Goal: Information Seeking & Learning: Find specific fact

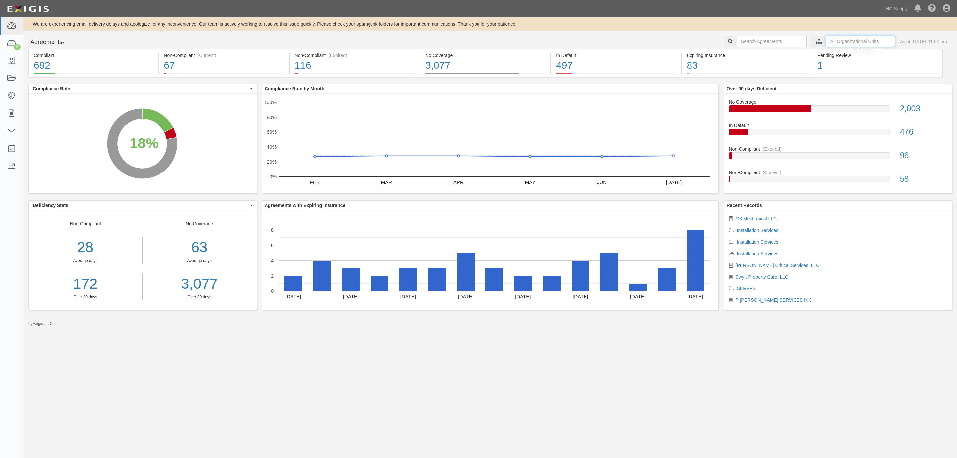
click at [826, 42] on input "text" at bounding box center [860, 41] width 69 height 11
click at [749, 52] on icon at bounding box center [749, 53] width 5 height 3
click at [746, 66] on input "Sub-Contractors" at bounding box center [746, 66] width 4 height 4
checkbox input "true"
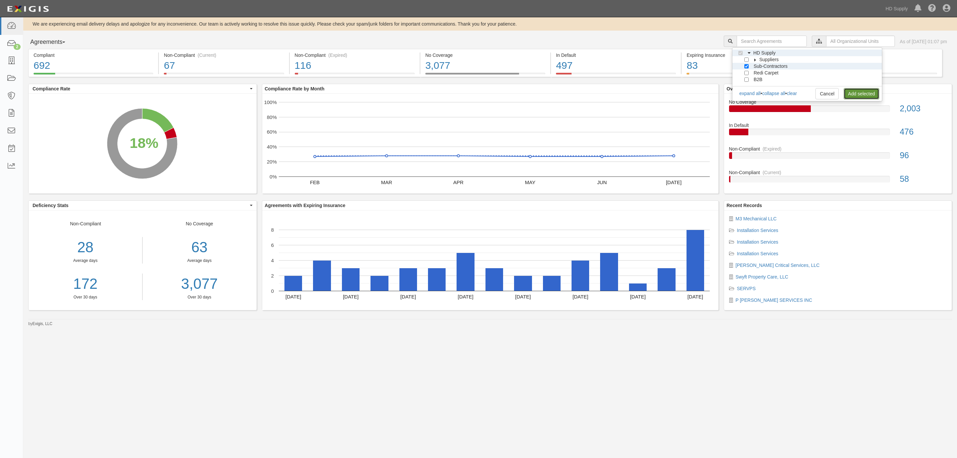
click at [862, 96] on link "Add selected" at bounding box center [862, 93] width 36 height 11
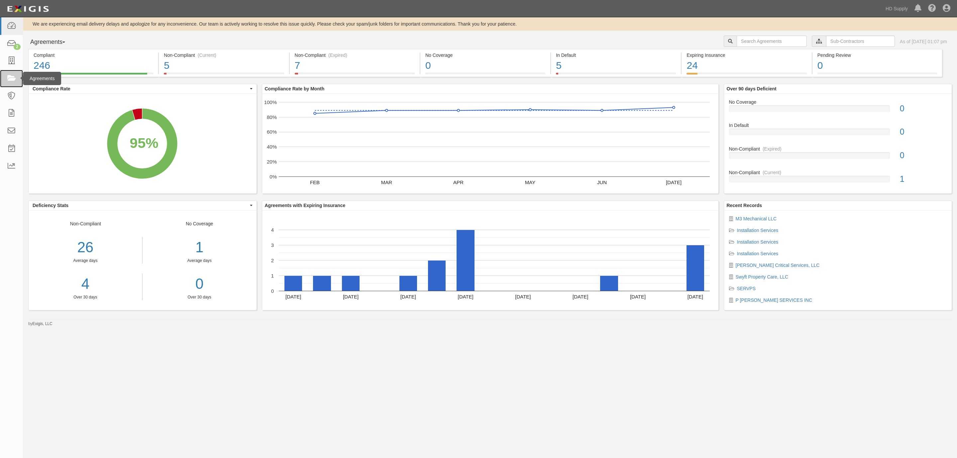
click at [10, 77] on icon at bounding box center [11, 79] width 9 height 8
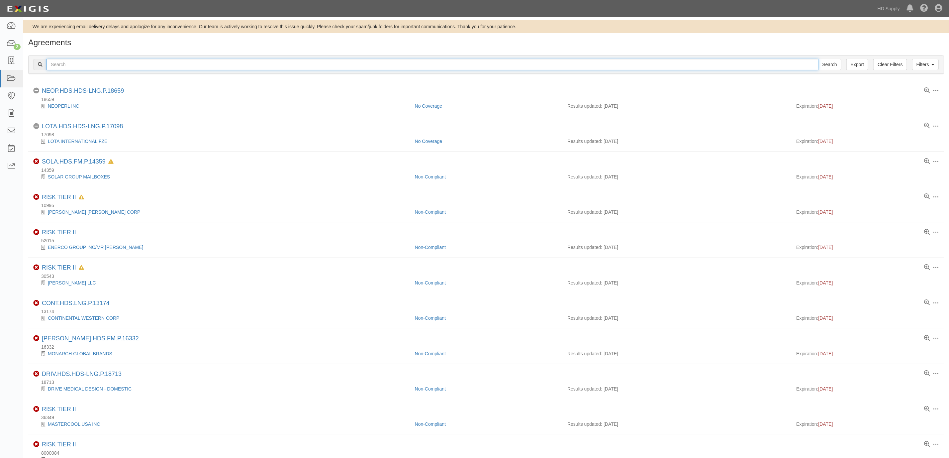
click at [96, 62] on input "text" at bounding box center [433, 64] width 772 height 11
type input "wren"
click at [818, 59] on input "Search" at bounding box center [829, 64] width 23 height 11
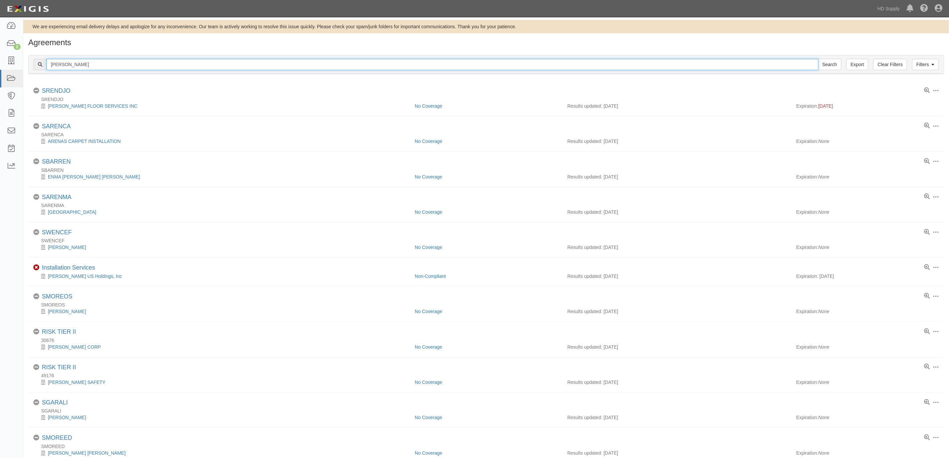
click at [75, 67] on input "wren" at bounding box center [433, 64] width 772 height 11
click at [88, 65] on input "wren" at bounding box center [433, 64] width 772 height 11
type input "[PERSON_NAME] us"
click at [818, 59] on input "Search" at bounding box center [829, 64] width 23 height 11
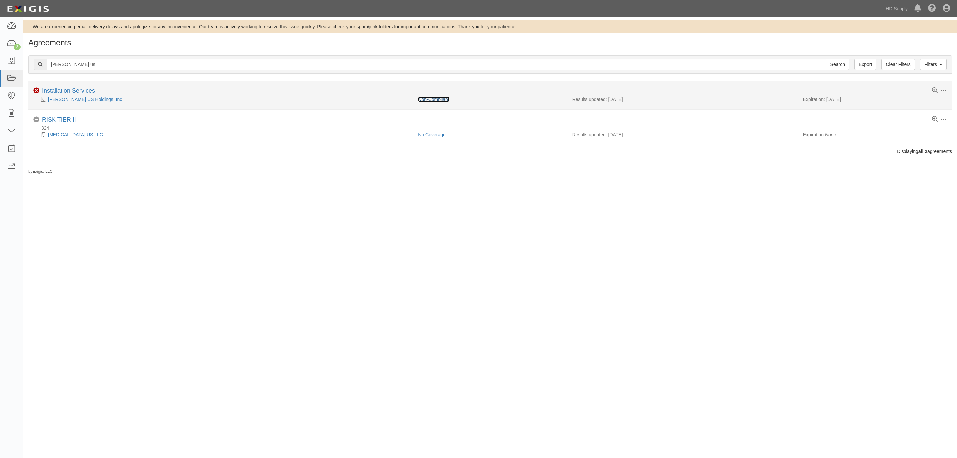
click at [423, 102] on link "Non-Compliant" at bounding box center [433, 99] width 31 height 5
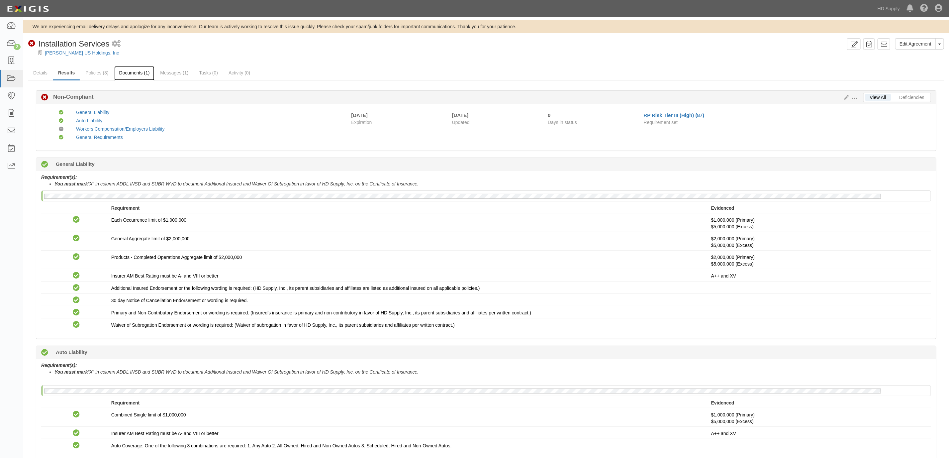
click at [135, 75] on link "Documents (1)" at bounding box center [134, 73] width 41 height 14
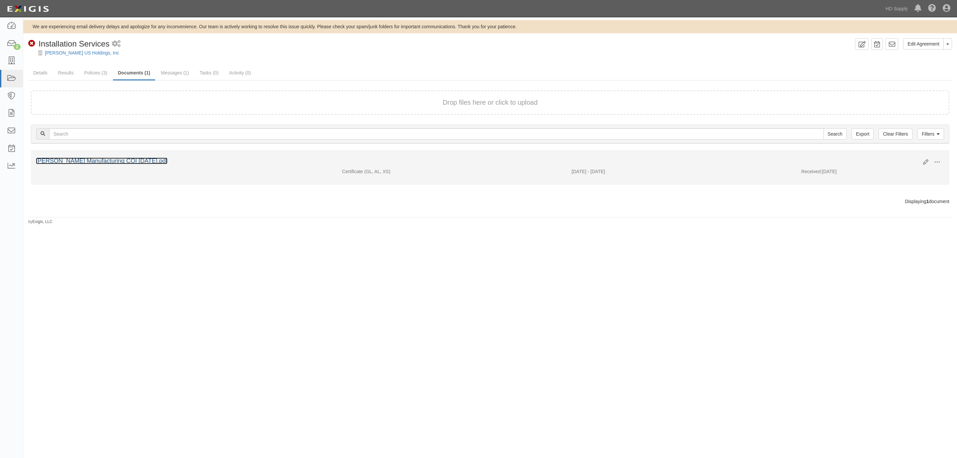
click at [104, 163] on link "Wren Manufacturing COI 08.11.2025.pdf" at bounding box center [102, 161] width 132 height 7
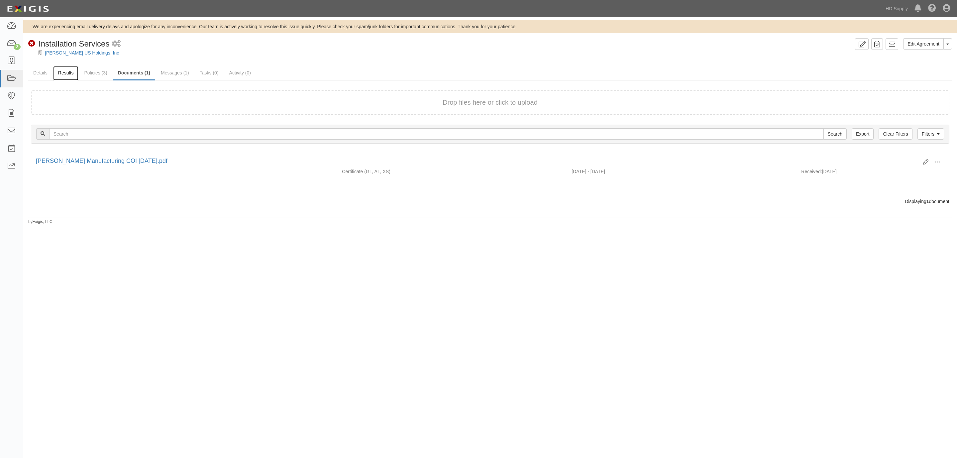
click at [58, 72] on link "Results" at bounding box center [66, 73] width 26 height 14
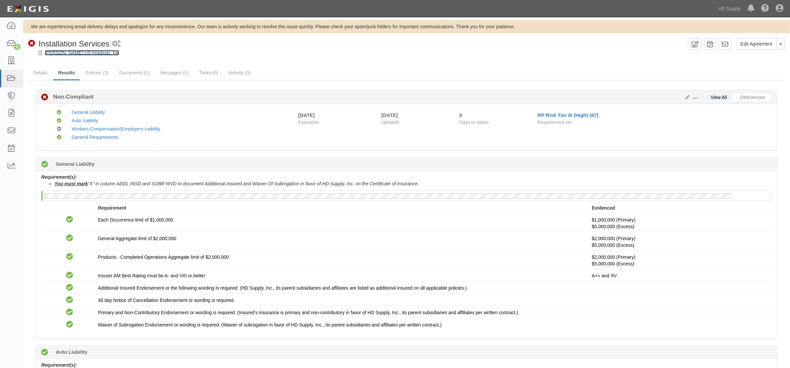
click at [71, 52] on link "[PERSON_NAME] US Holdings, Inc" at bounding box center [82, 52] width 74 height 5
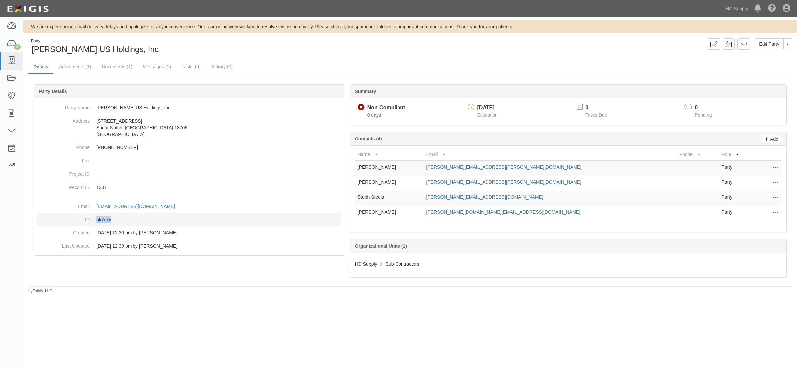
drag, startPoint x: 116, startPoint y: 219, endPoint x: 95, endPoint y: 220, distance: 21.3
click at [95, 220] on dd "nk7c7y" at bounding box center [189, 219] width 305 height 13
copy dd "nk7c7y"
click at [82, 67] on link "Agreements (1)" at bounding box center [75, 67] width 42 height 14
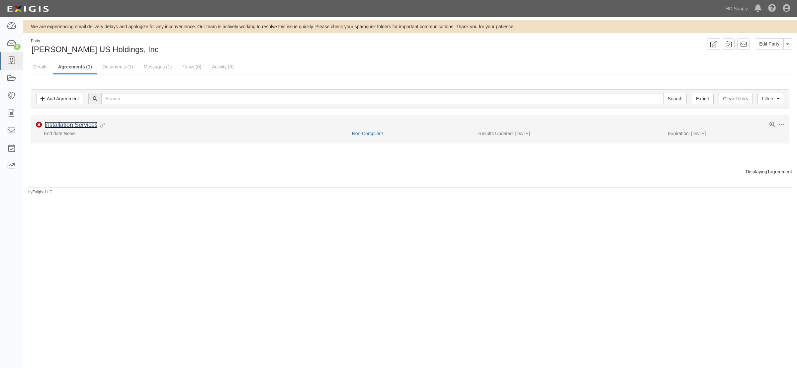
click at [84, 127] on link "Installation Services" at bounding box center [71, 125] width 53 height 7
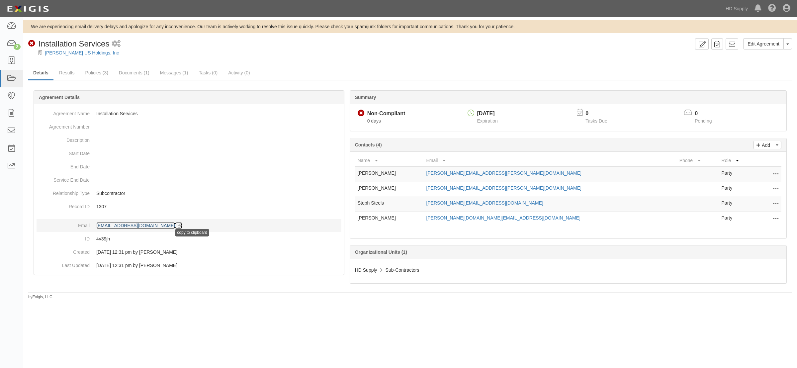
click at [182, 226] on icon at bounding box center [178, 226] width 7 height 5
